Goal: Task Accomplishment & Management: Complete application form

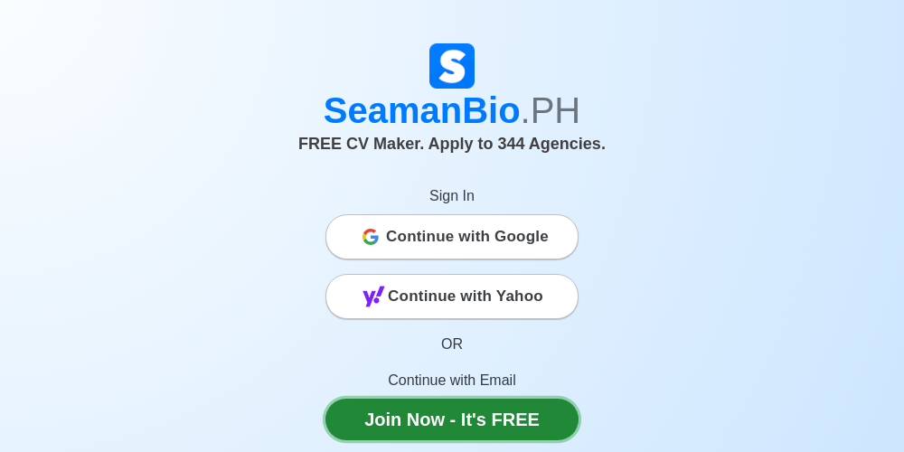
click at [443, 423] on link "Join Now - It's FREE" at bounding box center [451, 419] width 253 height 42
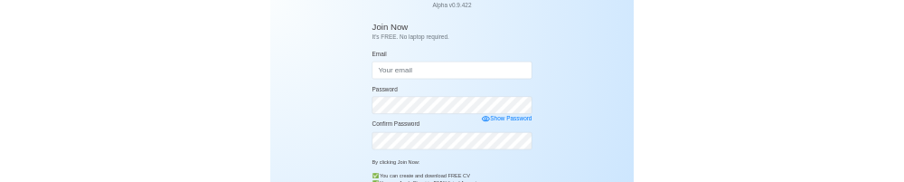
scroll to position [133, 0]
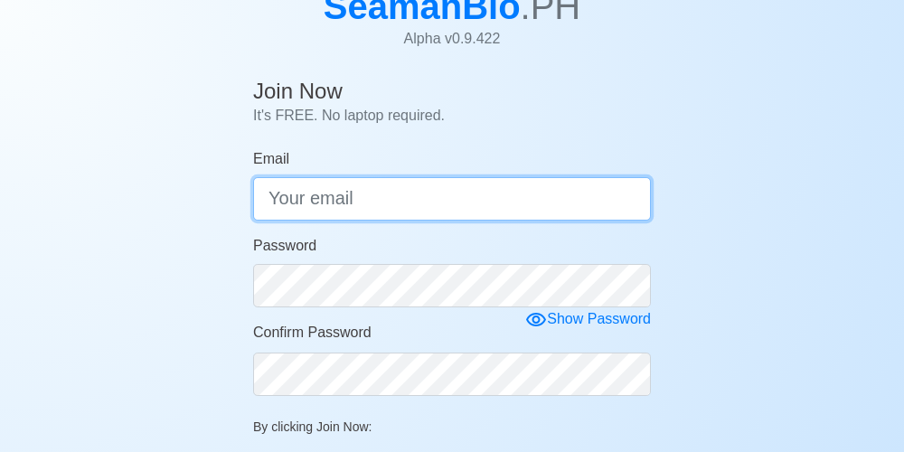
click at [531, 203] on input "Email" at bounding box center [452, 198] width 398 height 43
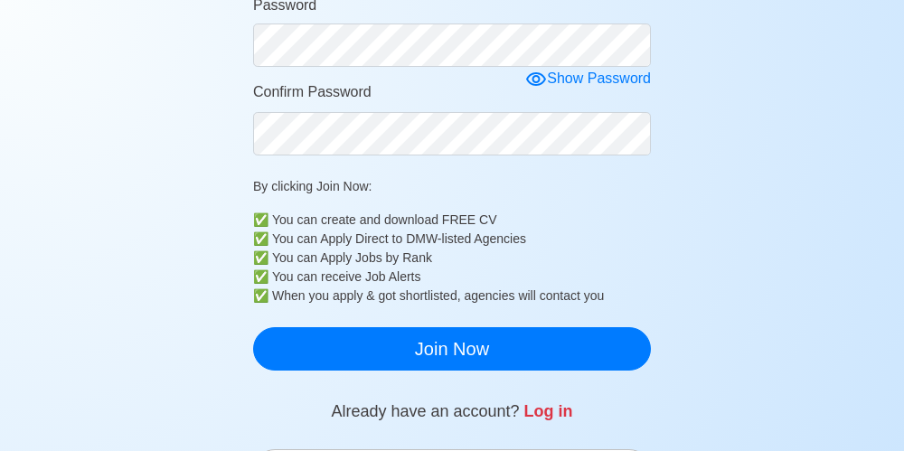
scroll to position [389, 0]
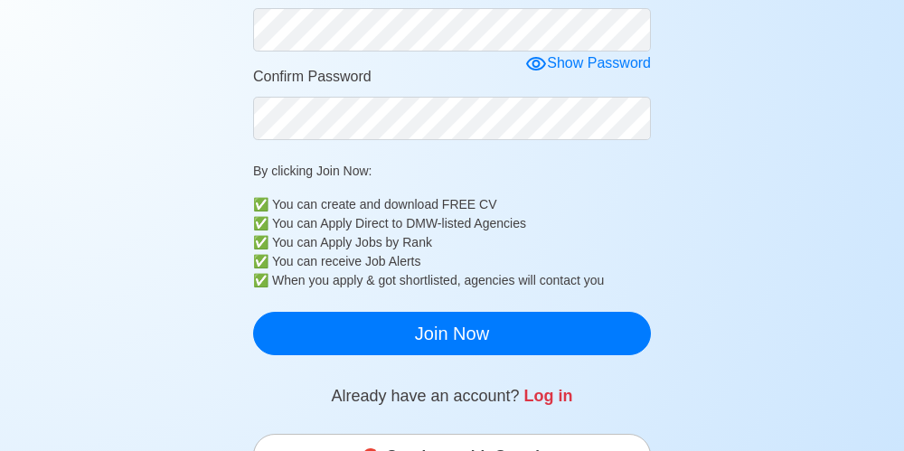
type input "[EMAIL_ADDRESS][DOMAIN_NAME]"
click at [548, 451] on span "Continue with Google" at bounding box center [467, 456] width 163 height 36
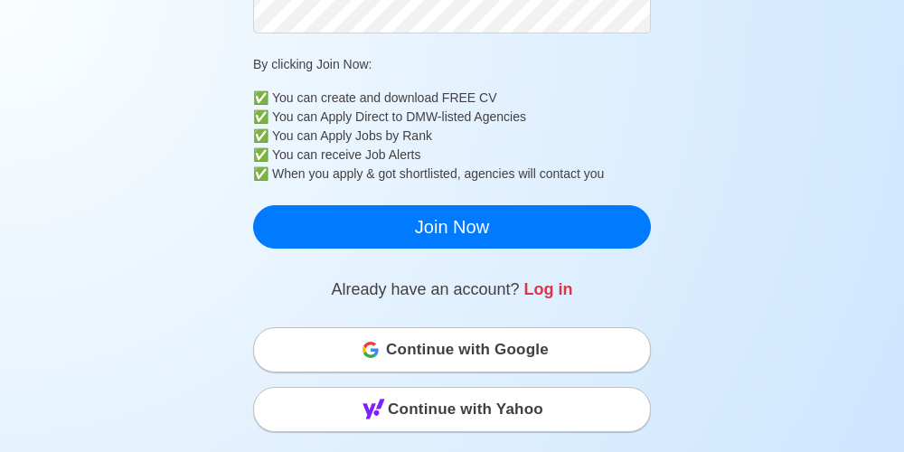
scroll to position [493, 0]
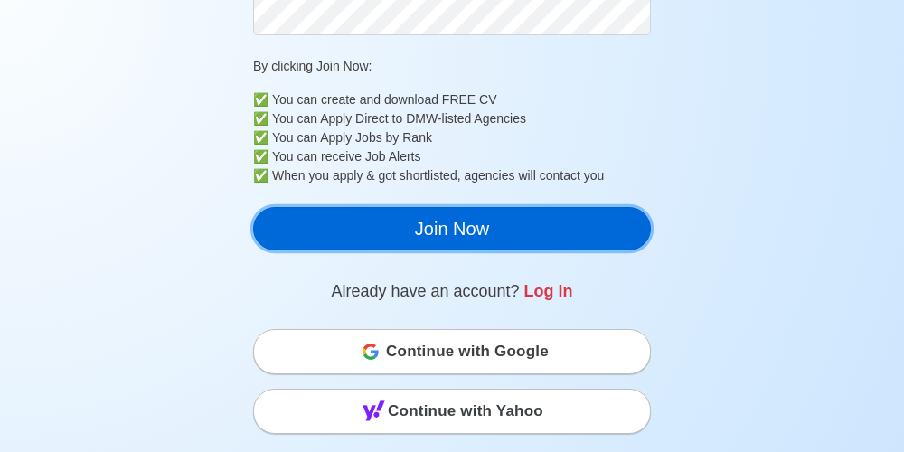
click at [419, 238] on button "Join Now" at bounding box center [452, 228] width 398 height 43
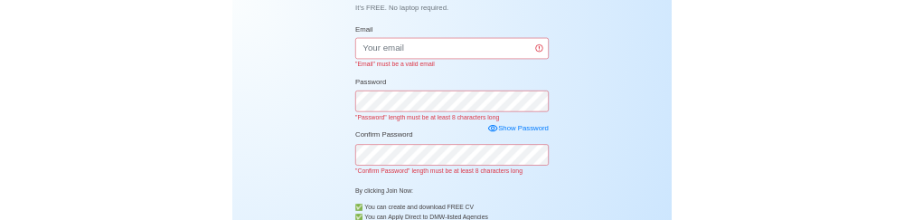
scroll to position [231, 0]
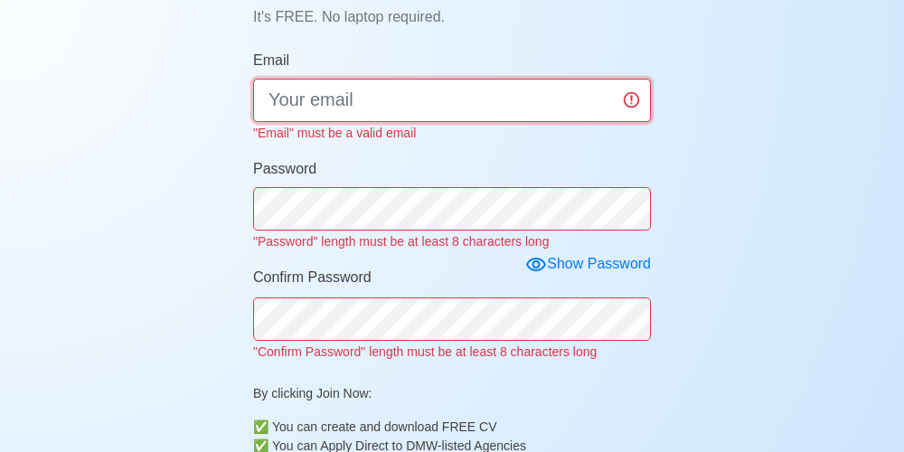
click at [294, 107] on input "Email" at bounding box center [452, 100] width 398 height 43
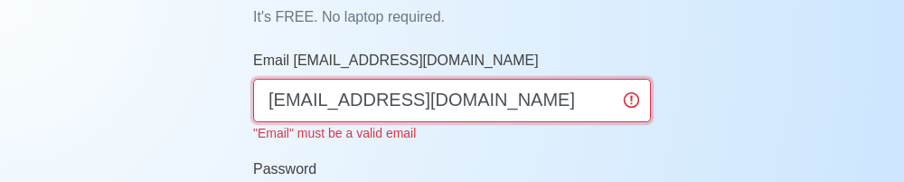
type input "[EMAIL_ADDRESS][DOMAIN_NAME]"
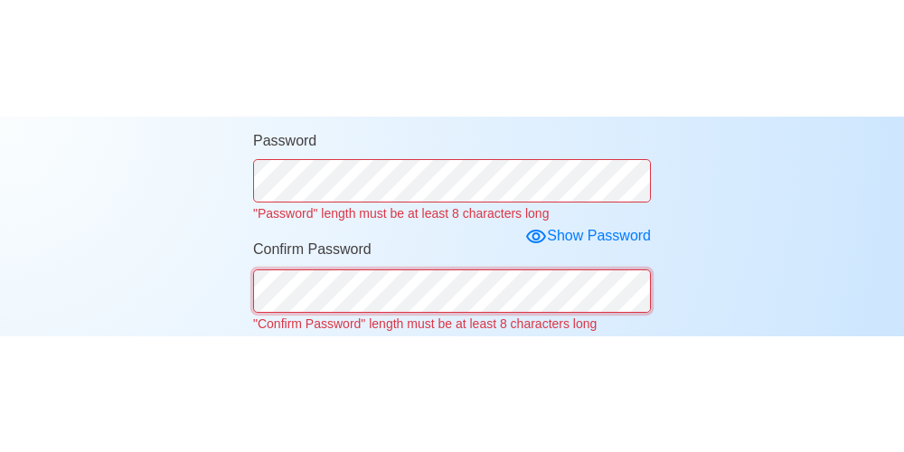
scroll to position [351, 0]
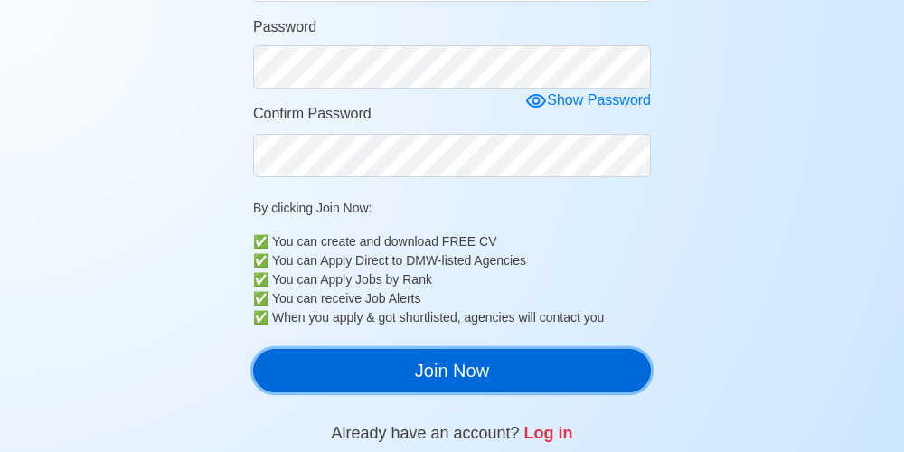
click at [576, 377] on button "Join Now" at bounding box center [452, 370] width 398 height 43
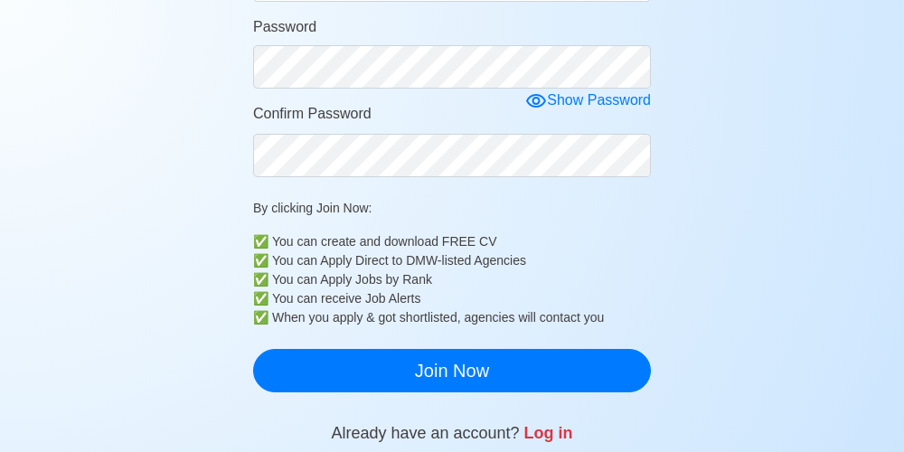
scroll to position [61, 0]
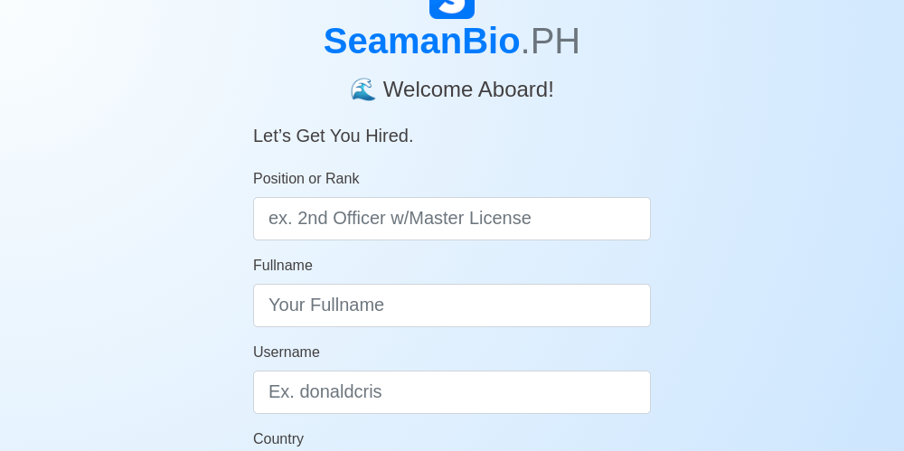
scroll to position [98, 0]
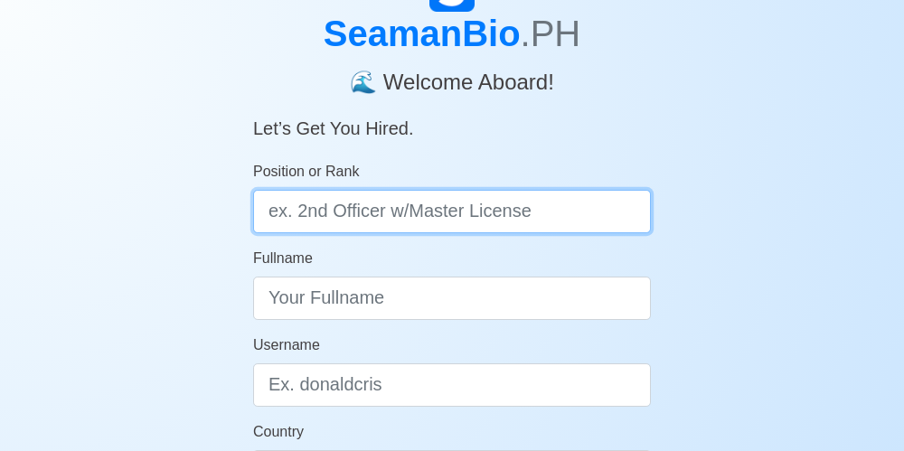
click at [304, 217] on input "Position or Rank" at bounding box center [452, 211] width 398 height 43
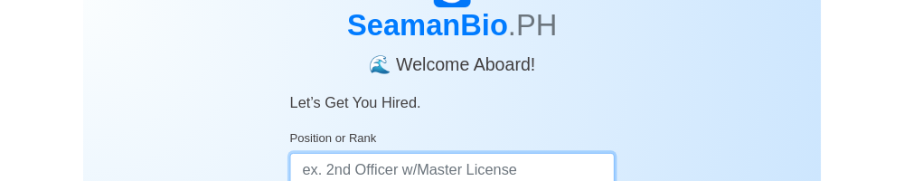
scroll to position [105, 0]
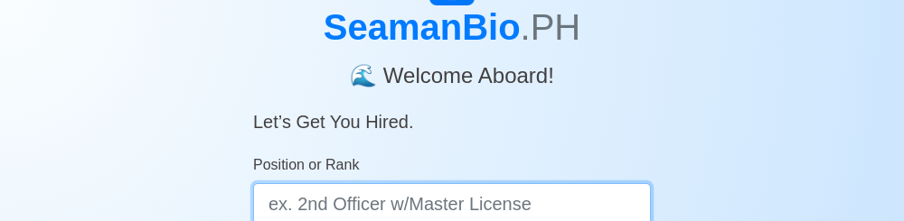
click at [289, 205] on input "Position or Rank" at bounding box center [452, 204] width 398 height 43
type input "2"
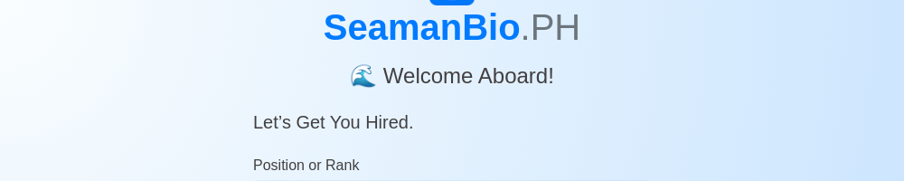
type input "3rd officer OIC Lic"
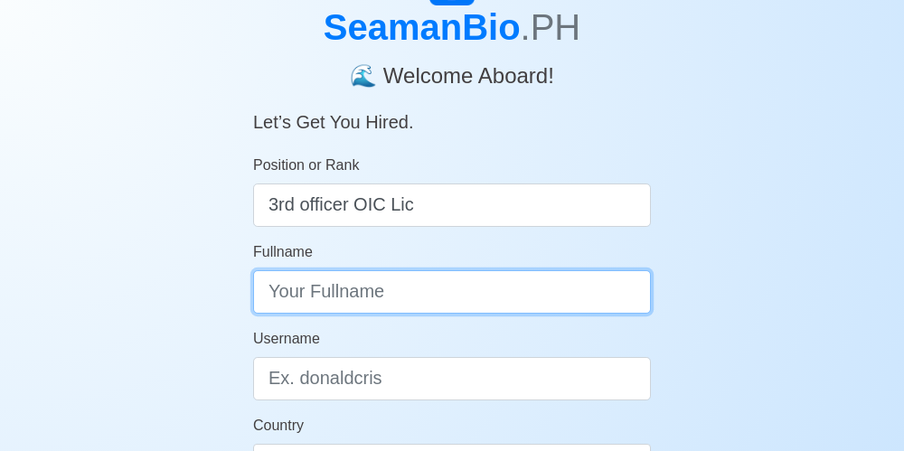
click at [557, 296] on input "Fullname" at bounding box center [452, 291] width 398 height 43
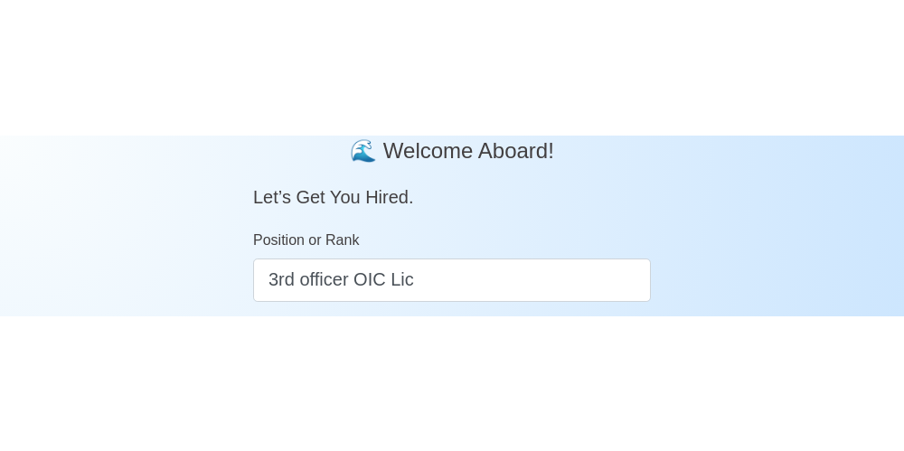
scroll to position [286, 0]
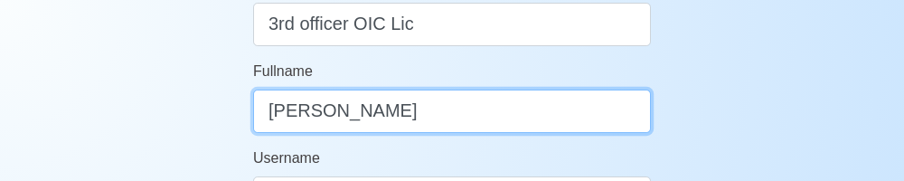
type input "Mikel Robrigado"
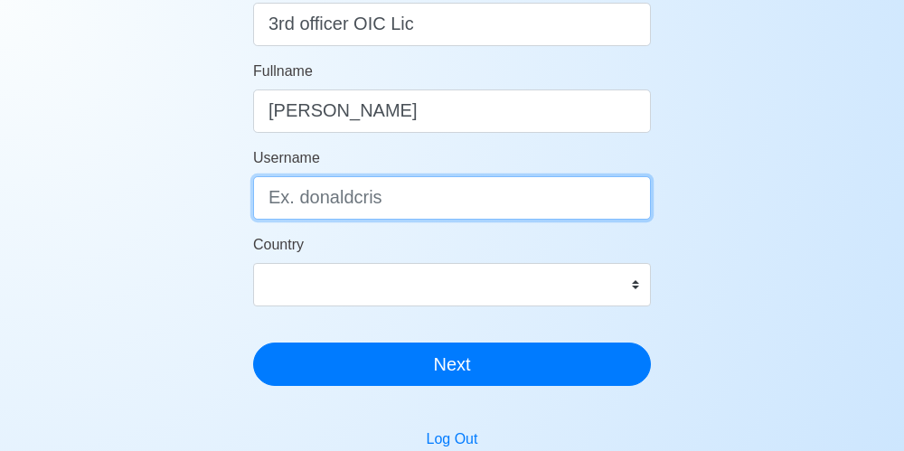
click at [286, 203] on input "Username" at bounding box center [452, 197] width 398 height 43
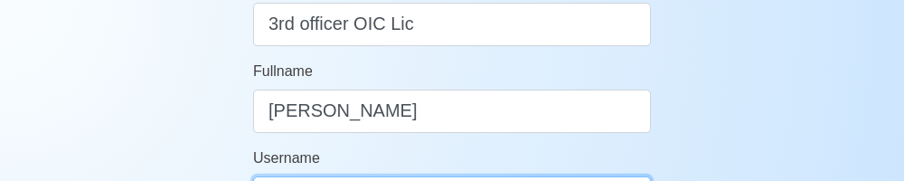
type input "Emek"
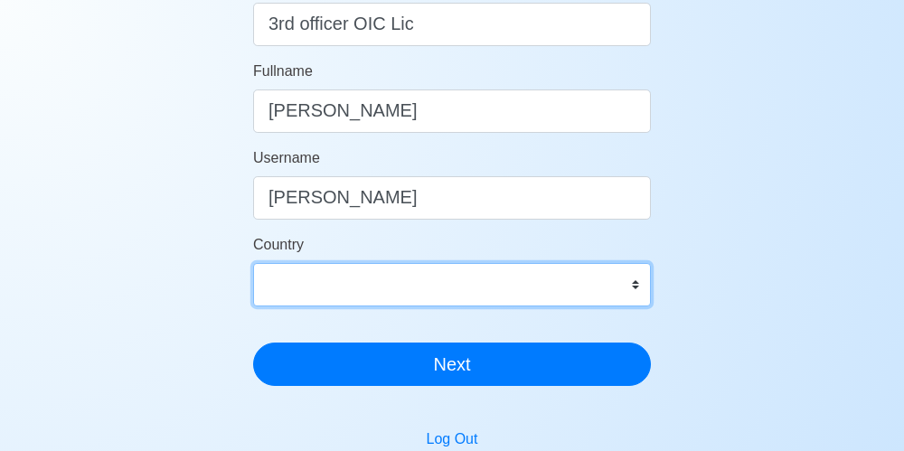
click at [631, 291] on select "Afghanistan Åland Islands Albania Algeria American Samoa Andorra Angola Anguill…" at bounding box center [452, 284] width 398 height 43
click at [304, 295] on select "Afghanistan Åland Islands Albania Algeria American Samoa Andorra Angola Anguill…" at bounding box center [452, 284] width 398 height 43
select select "PH"
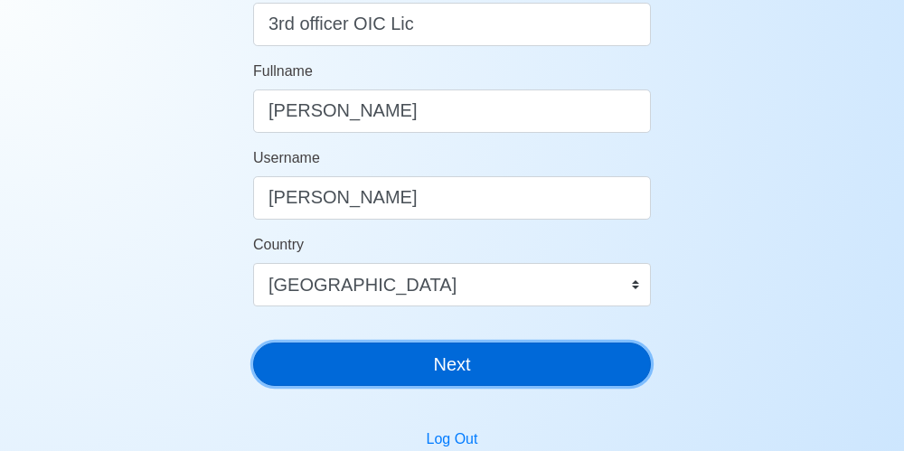
click at [351, 363] on button "Next" at bounding box center [452, 363] width 398 height 43
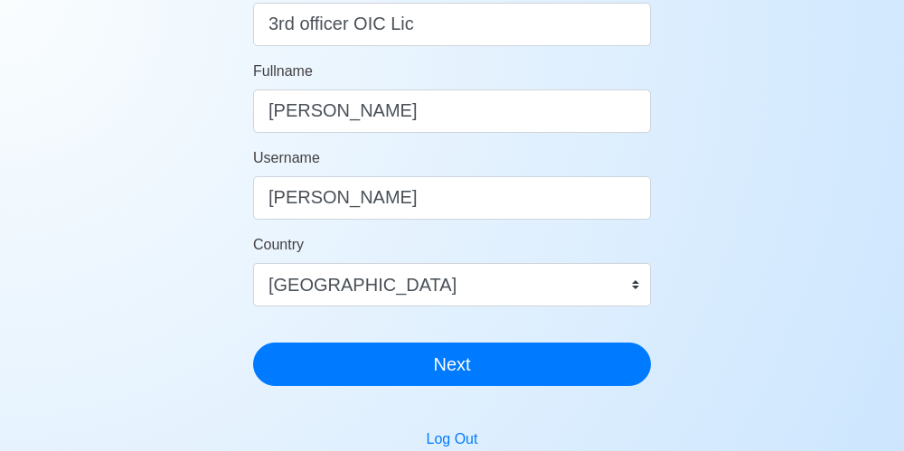
scroll to position [22, 0]
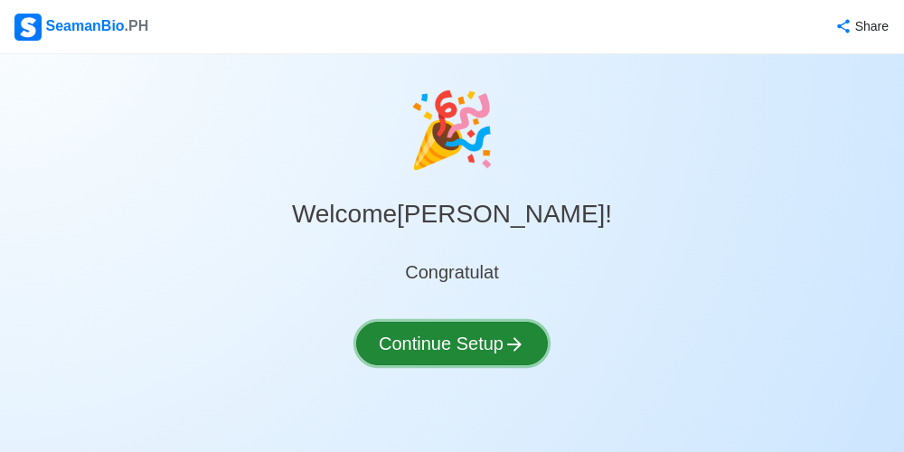
click at [439, 343] on button "Continue Setup" at bounding box center [452, 343] width 192 height 43
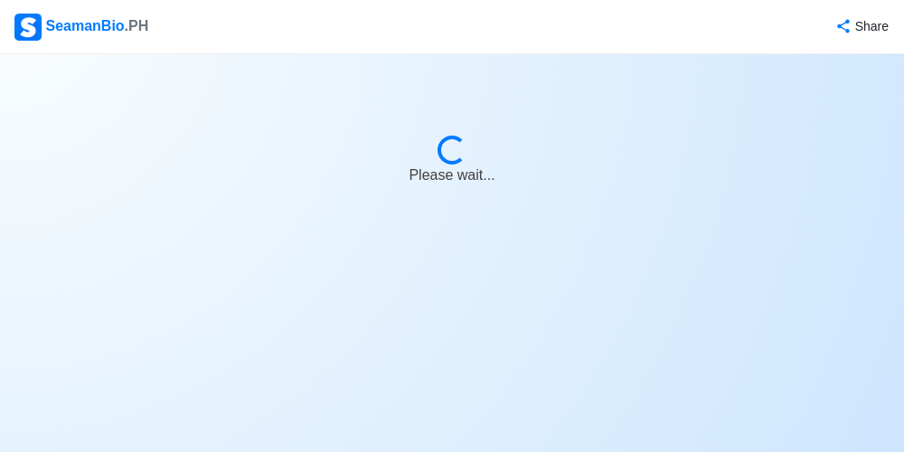
select select "Visible for Hiring"
select select "PH"
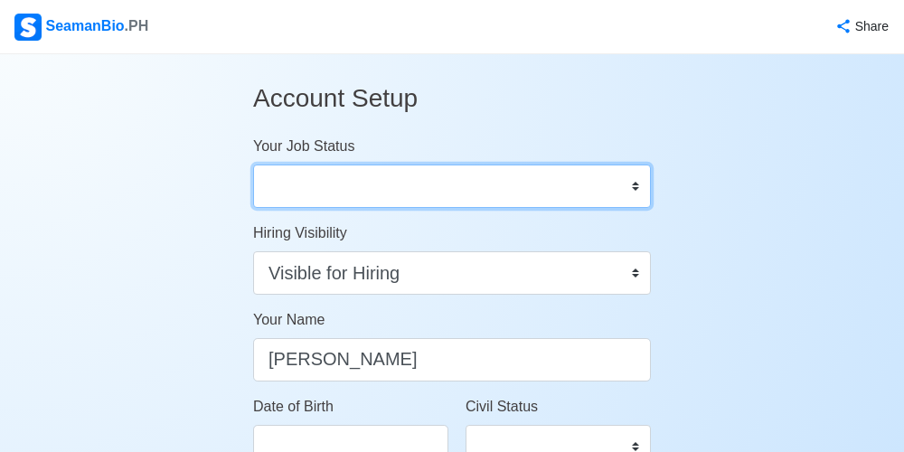
click at [631, 175] on select "Onboard Actively Looking for Job Not Looking for Job" at bounding box center [452, 185] width 398 height 43
click at [623, 183] on select "Onboard Actively Looking for Job Not Looking for Job" at bounding box center [452, 185] width 398 height 43
click at [626, 181] on select "Onboard Actively Looking for Job Not Looking for Job" at bounding box center [452, 185] width 398 height 43
select select "Actively Looking for Job"
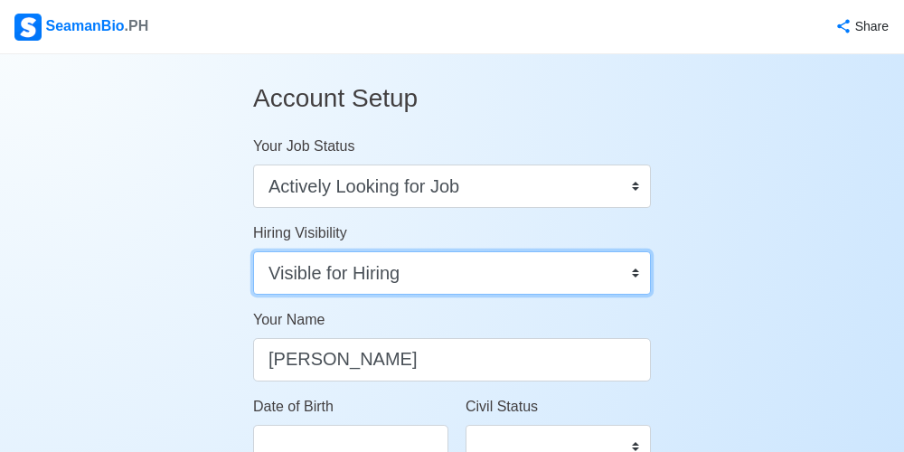
click at [626, 268] on select "Visible for Hiring Not Visible for Hiring" at bounding box center [452, 272] width 398 height 43
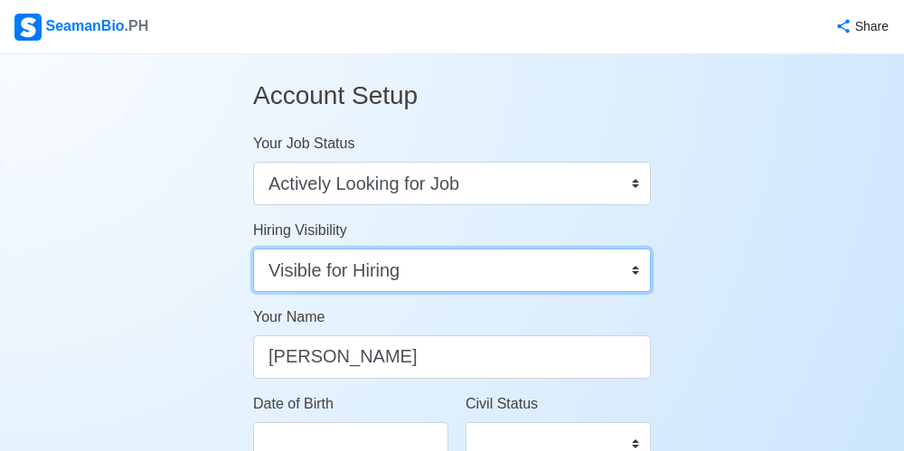
scroll to position [33, 0]
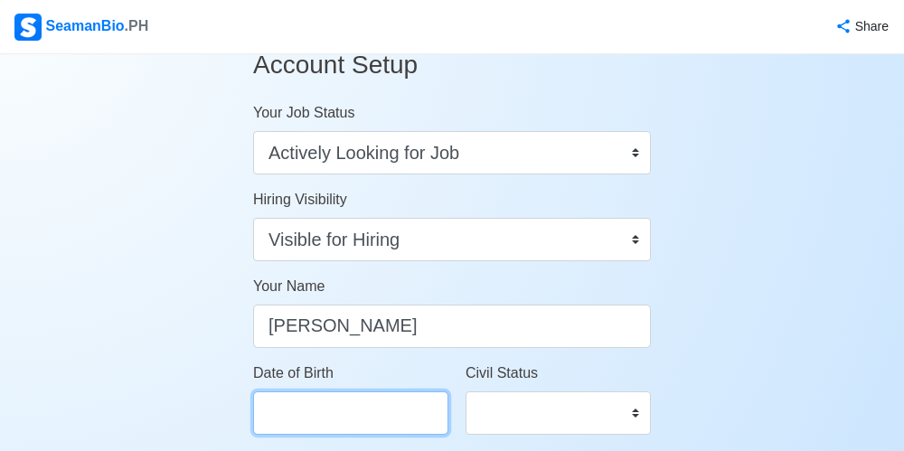
click at [398, 419] on input "Date of Birth" at bounding box center [350, 412] width 195 height 43
select select "****"
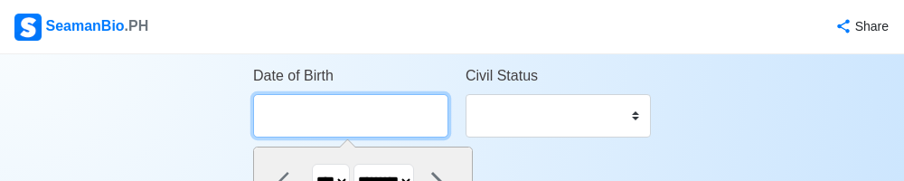
scroll to position [335, 0]
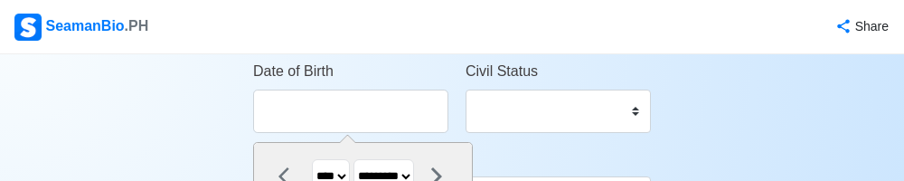
click at [283, 175] on icon at bounding box center [289, 176] width 22 height 22
select select "******"
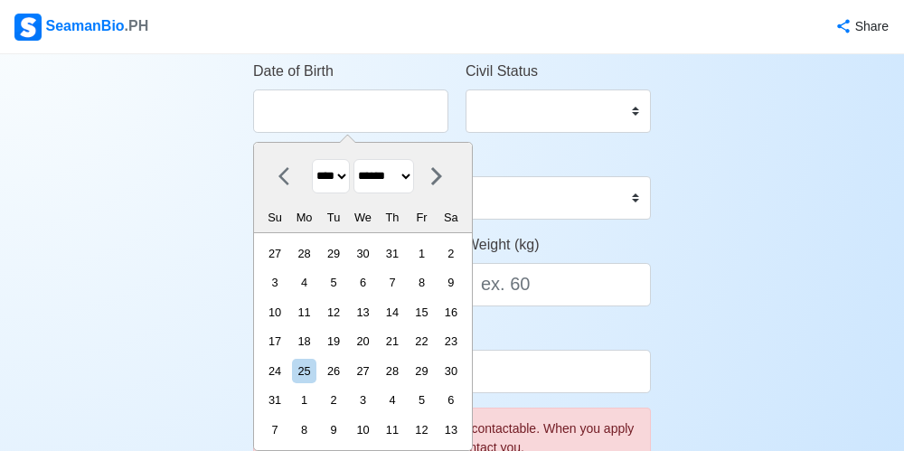
click at [347, 174] on select "**** **** **** **** **** **** **** **** **** **** **** **** **** **** **** ****…" at bounding box center [331, 176] width 38 height 35
select select "****"
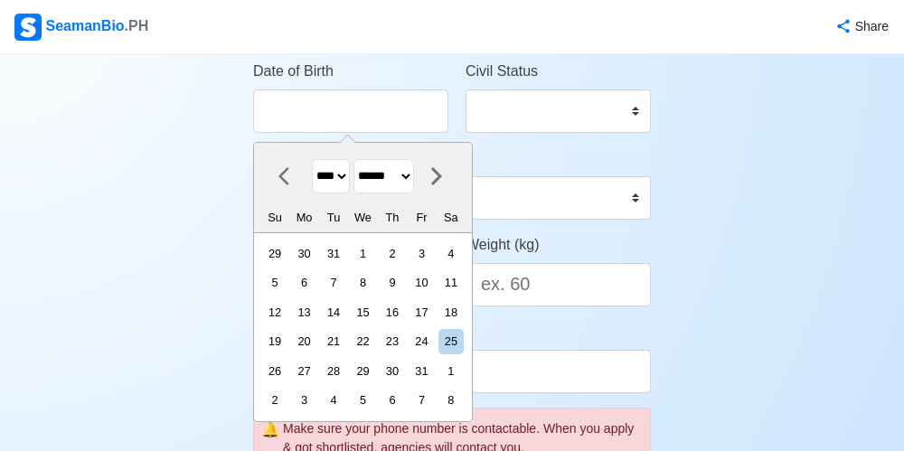
click at [414, 168] on select "******* ******** ***** ***** *** **** **** ****** ********* ******* ******** **…" at bounding box center [383, 176] width 61 height 35
select select "*********"
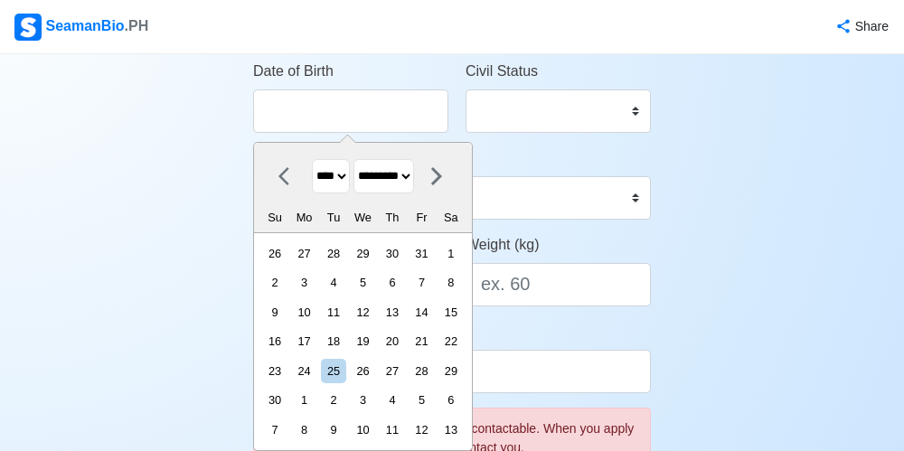
click at [287, 342] on div "16" at bounding box center [275, 341] width 24 height 24
type input "09/16/1990"
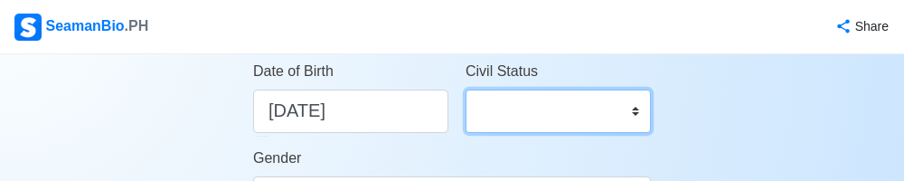
click at [628, 105] on select "Single Married Widowed Separated" at bounding box center [557, 110] width 185 height 43
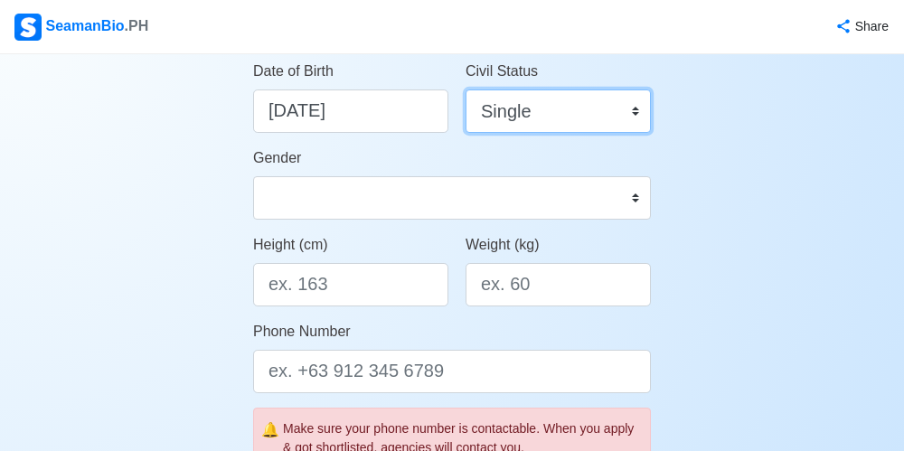
click at [628, 116] on select "Single Married Widowed Separated" at bounding box center [557, 110] width 185 height 43
select select "Married"
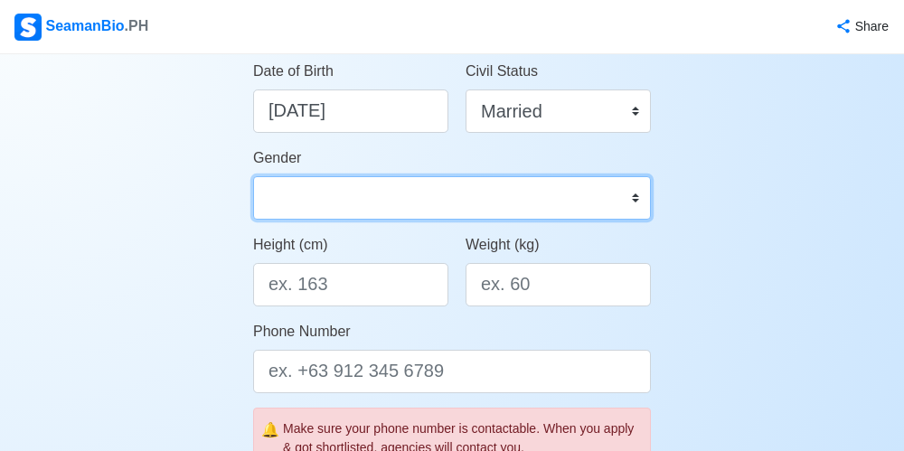
click at [636, 193] on select "Male Female" at bounding box center [452, 197] width 398 height 43
select select "Male"
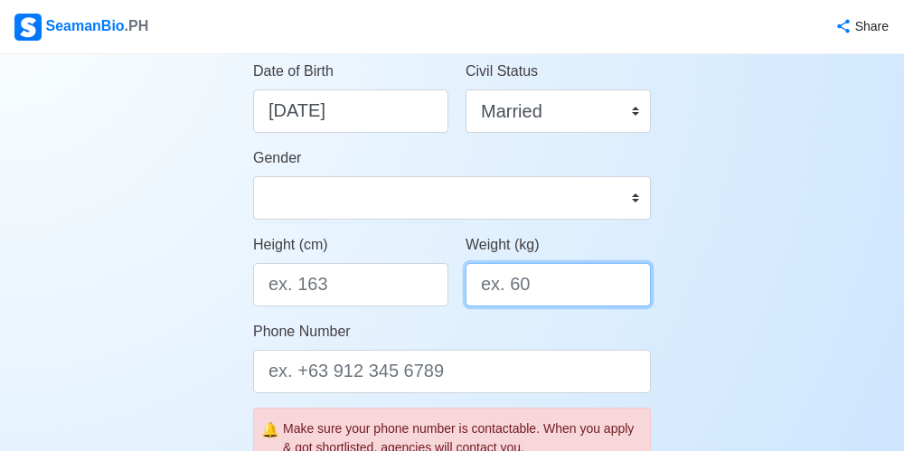
click at [575, 279] on input "Weight (kg)" at bounding box center [557, 284] width 185 height 43
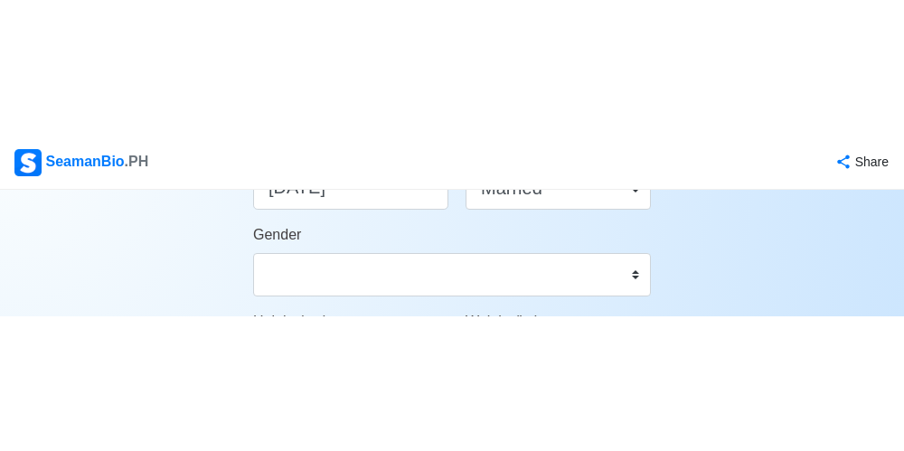
scroll to position [509, 0]
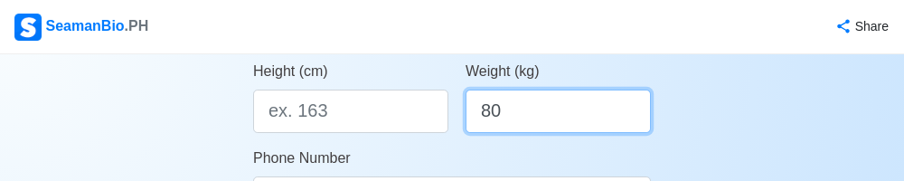
type input "80"
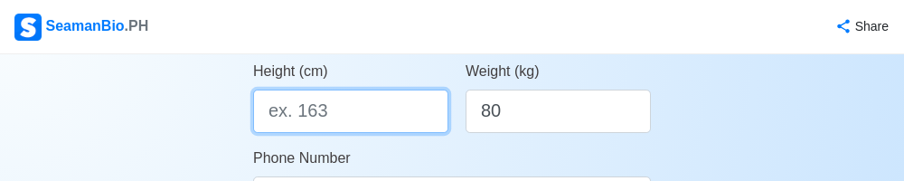
click at [324, 112] on input "Height (cm)" at bounding box center [350, 110] width 195 height 43
type input "164"
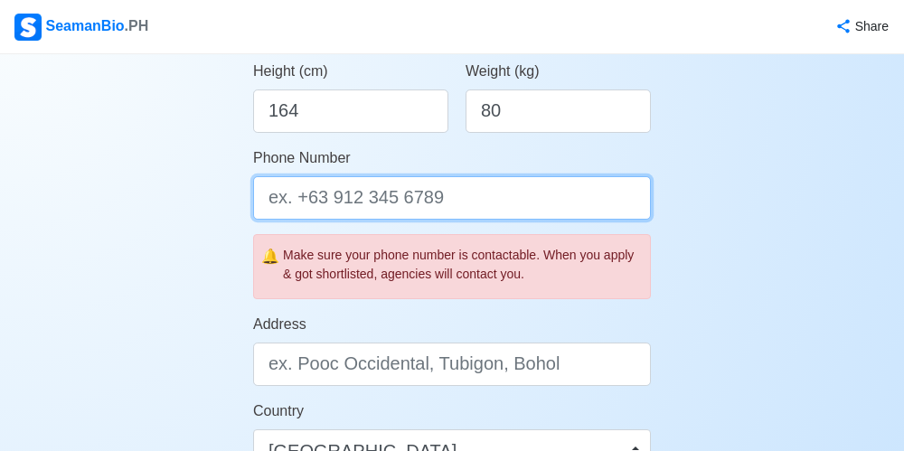
click at [351, 207] on input "Phone Number" at bounding box center [452, 197] width 398 height 43
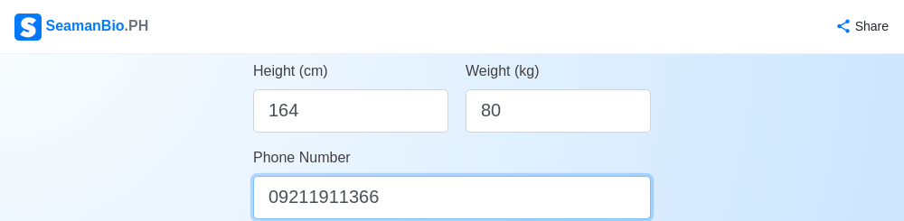
type input "09211911366"
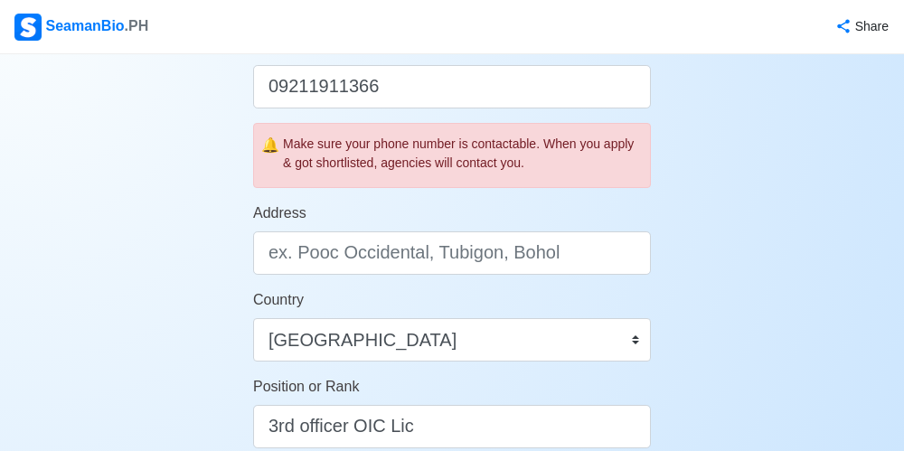
scroll to position [620, 0]
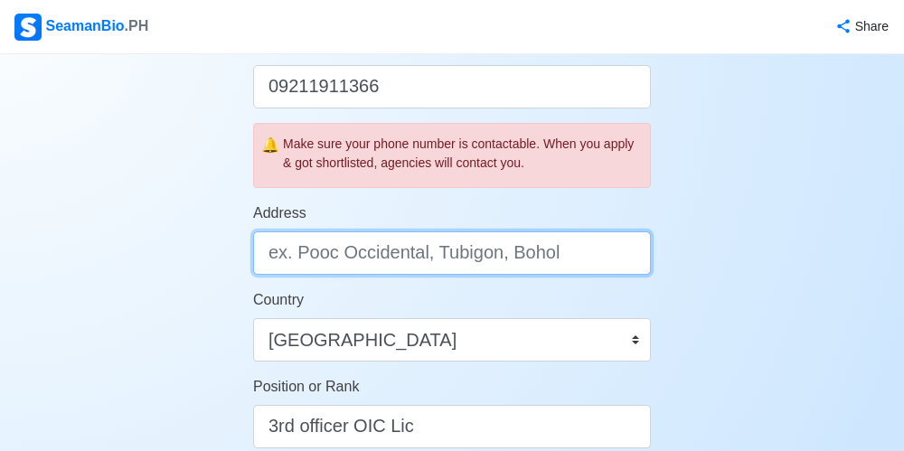
click at [306, 261] on input "Address" at bounding box center [452, 252] width 398 height 43
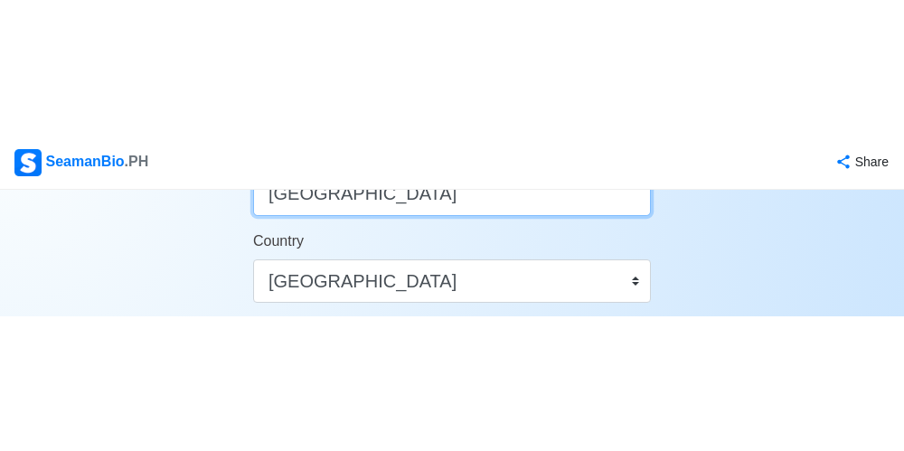
scroll to position [801, 0]
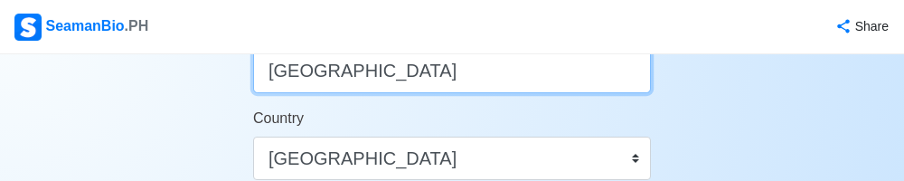
click at [271, 67] on input "Davao City" at bounding box center [452, 71] width 398 height 43
type input "Davao City"
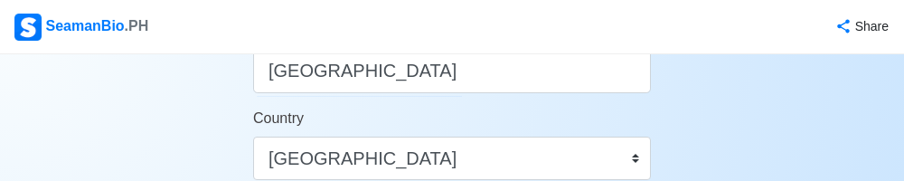
click at [187, 130] on div "Account Setup Your Job Status Onboard Actively Looking for Job Not Looking for …" at bounding box center [452, 44] width 904 height 1583
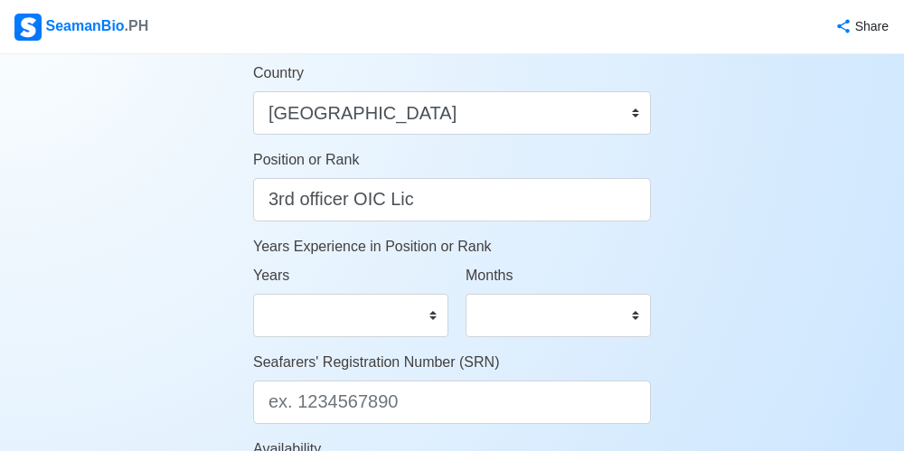
scroll to position [851, 0]
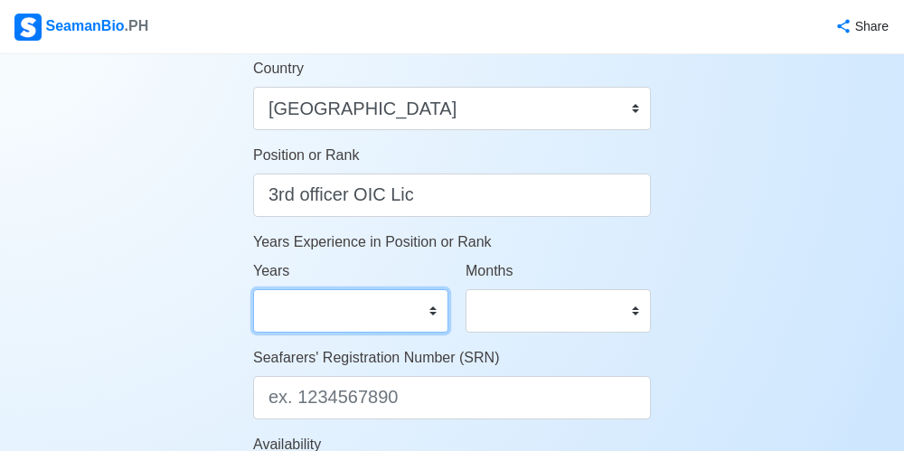
click at [424, 308] on select "0 1 2 3 4 5 6 7 8 9 10 11 12 13 14 15 16 17 18 19 20 21 22 23 24 25 26 27 28 29…" at bounding box center [350, 310] width 195 height 43
click at [426, 308] on select "0 1 2 3 4 5 6 7 8 9 10 11 12 13 14 15 16 17 18 19 20 21 22 23 24 25 26 27 28 29…" at bounding box center [350, 310] width 195 height 43
select select "9"
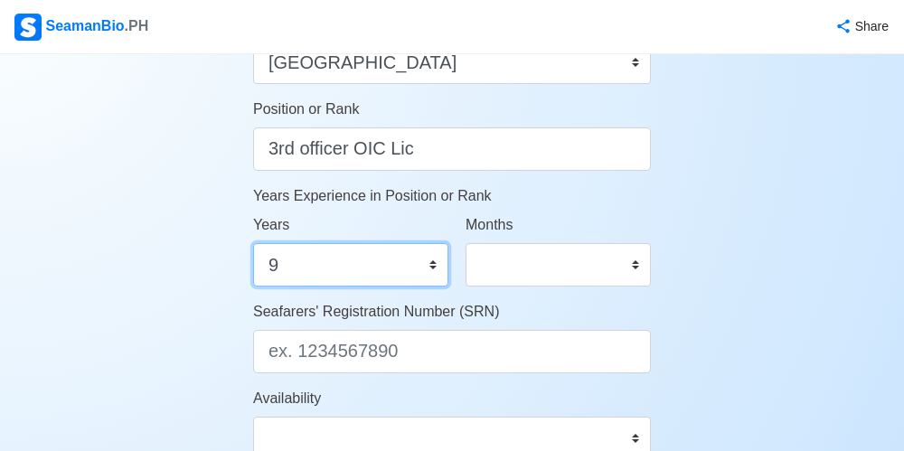
scroll to position [902, 0]
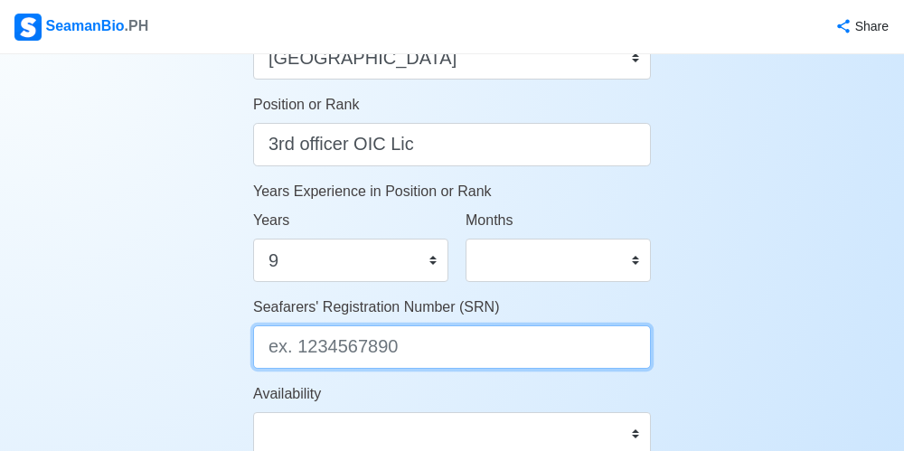
click at [421, 351] on input "Seafarers' Registration Number (SRN)" at bounding box center [452, 346] width 398 height 43
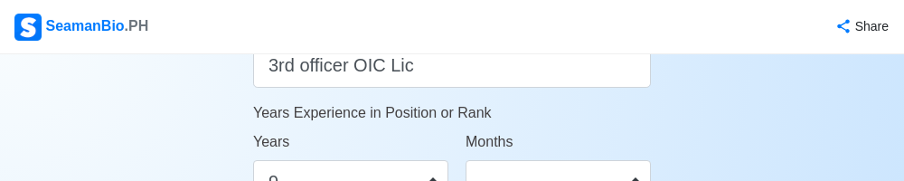
scroll to position [1138, 0]
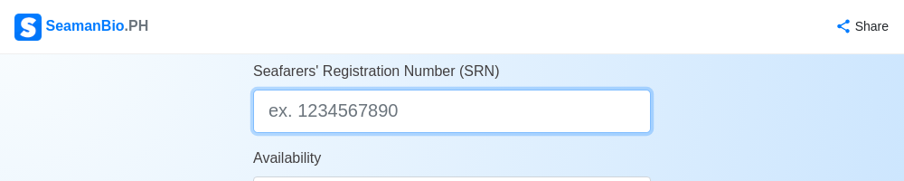
type input "0"
type input "19900916"
